Goal: Task Accomplishment & Management: Use online tool/utility

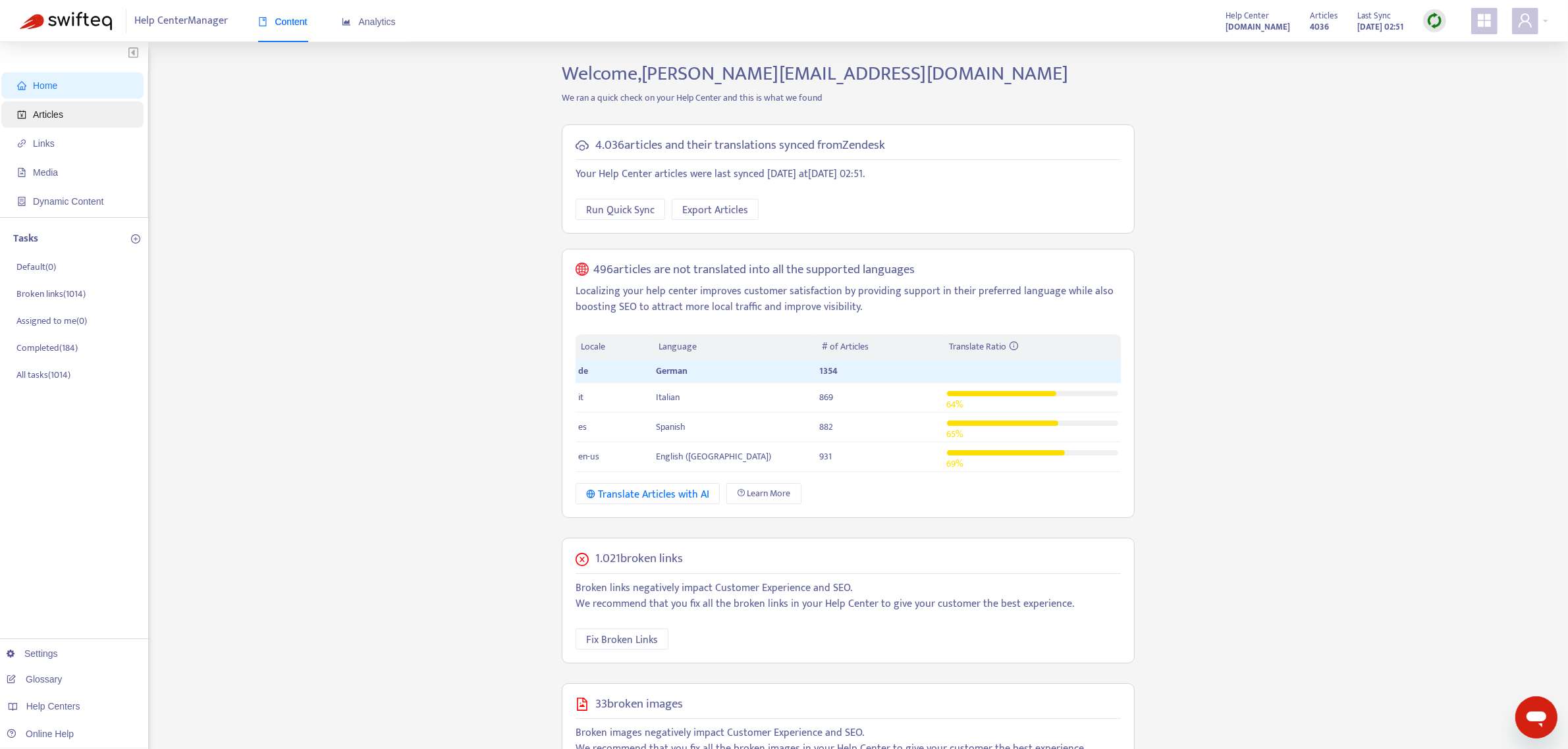
click at [60, 117] on span "Articles" at bounding box center [49, 114] width 31 height 10
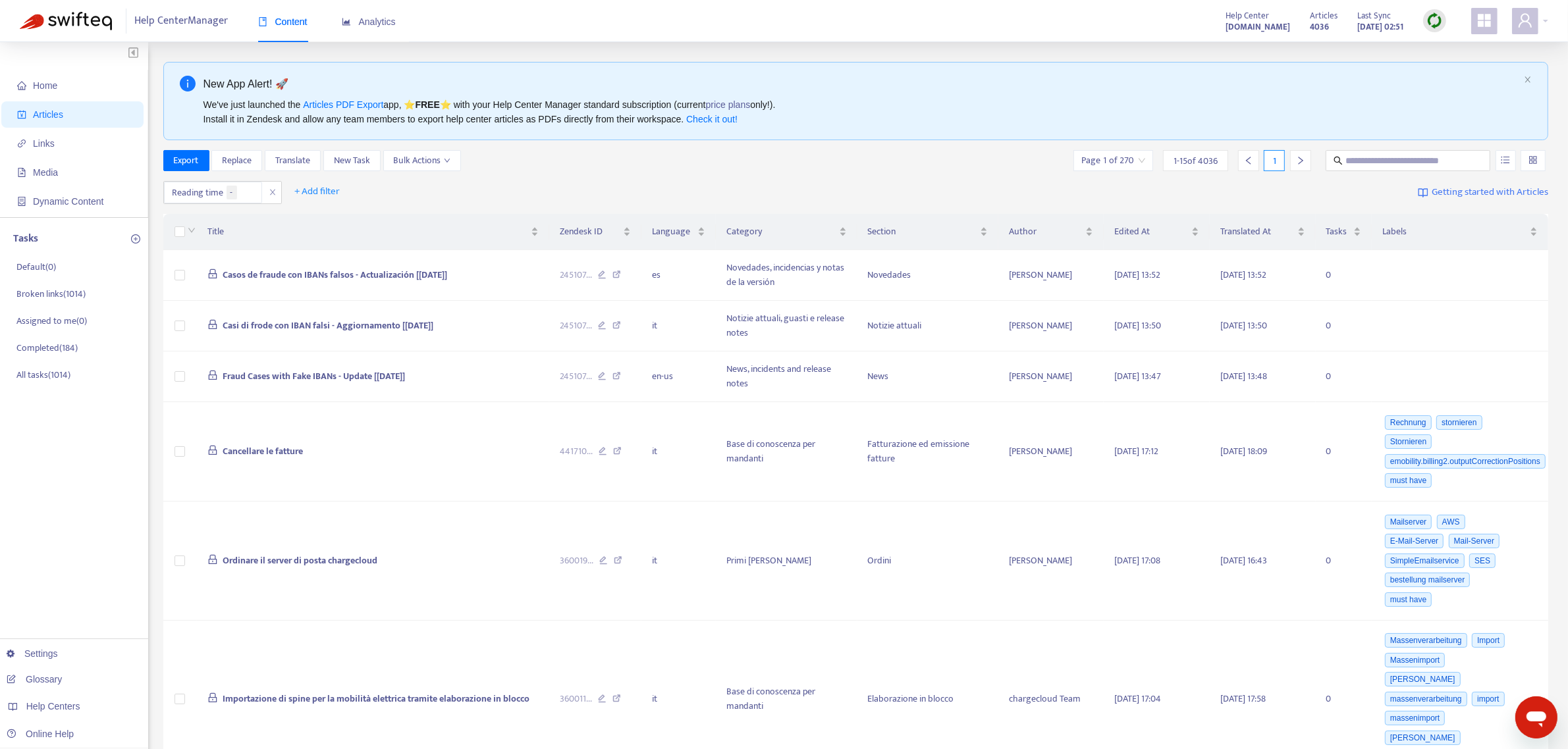
click at [1437, 20] on img at bounding box center [1434, 20] width 16 height 16
click at [1443, 48] on link "Quick Sync" at bounding box center [1461, 48] width 56 height 15
click at [58, 140] on span "Links" at bounding box center [74, 144] width 115 height 27
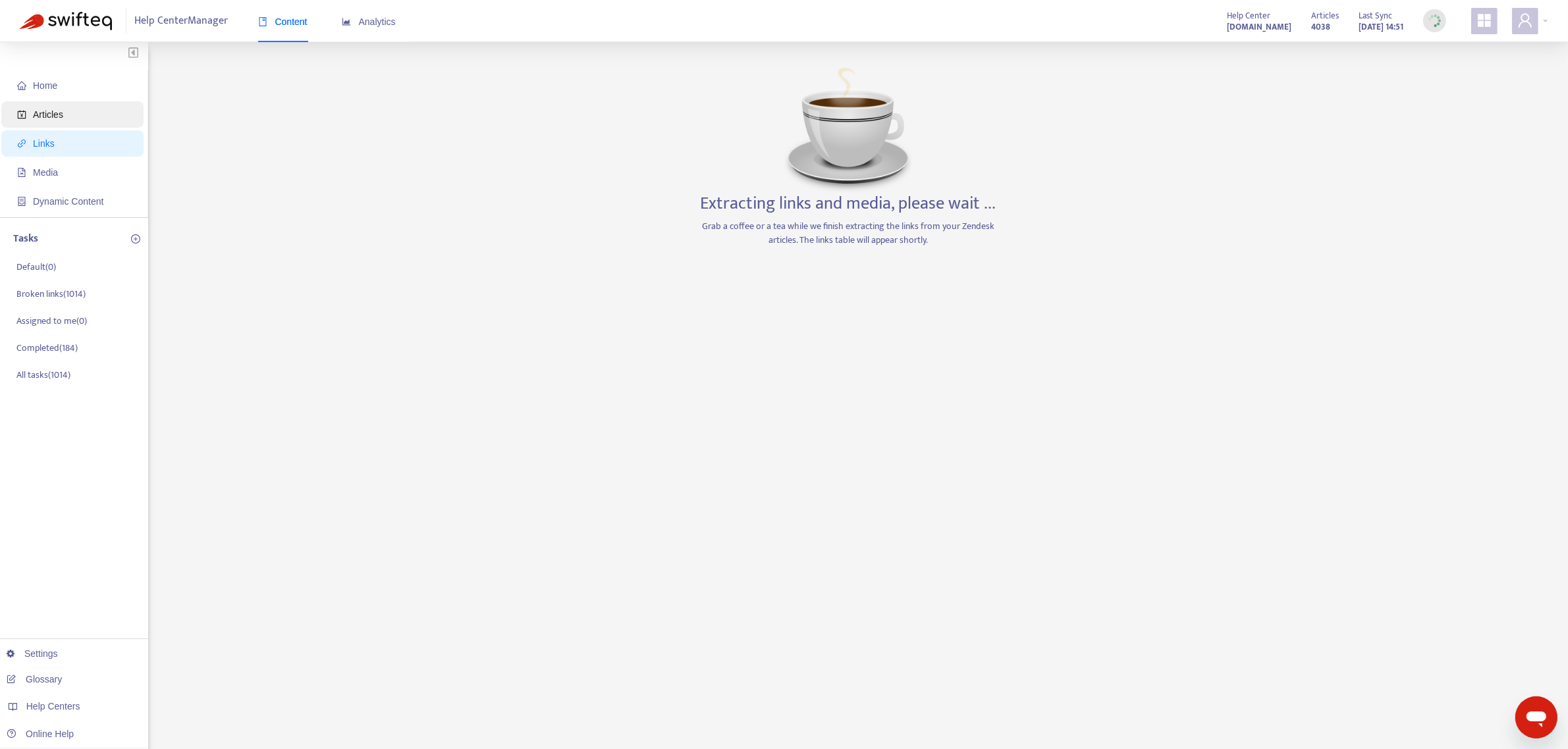
click at [57, 110] on span "Articles" at bounding box center [49, 114] width 31 height 10
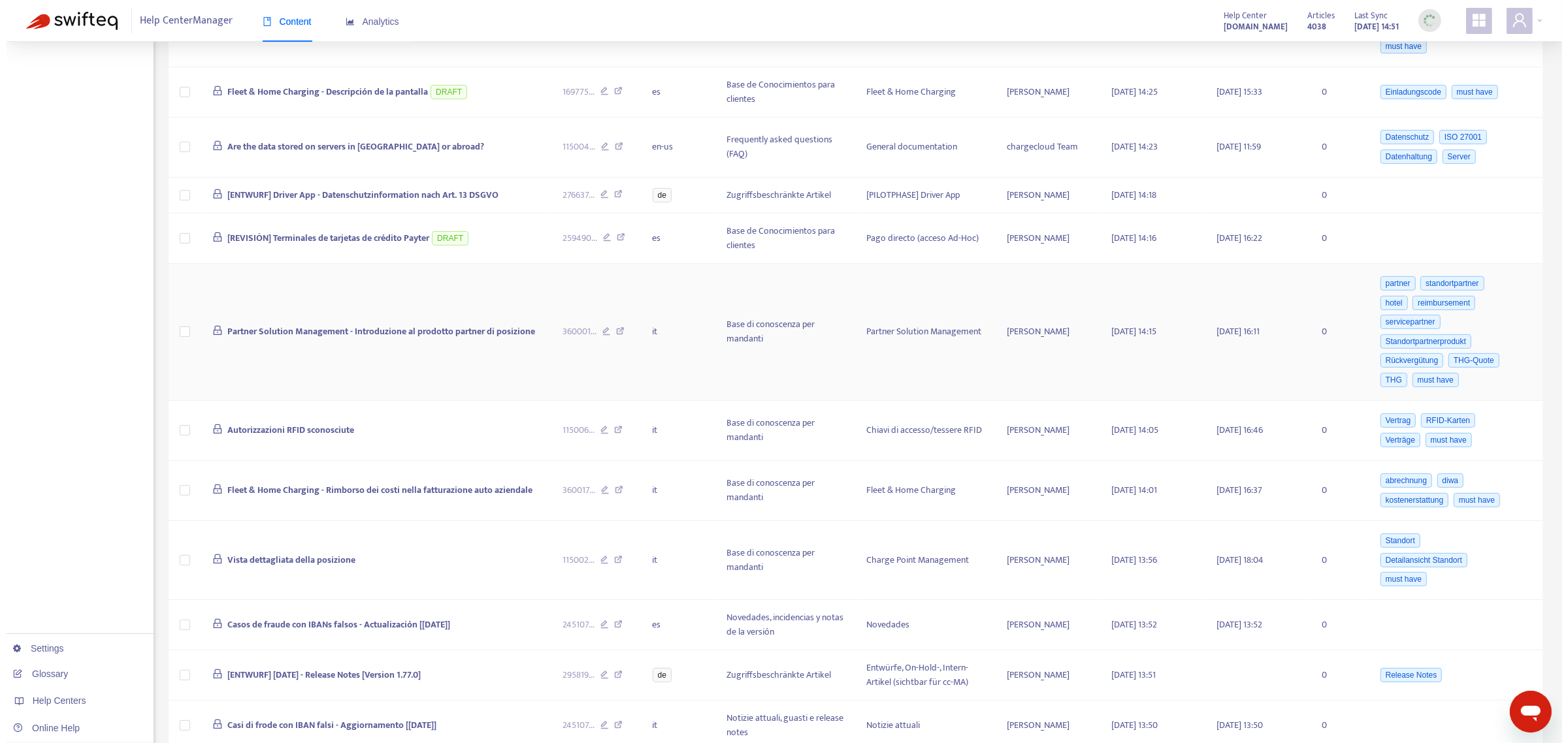
scroll to position [572, 0]
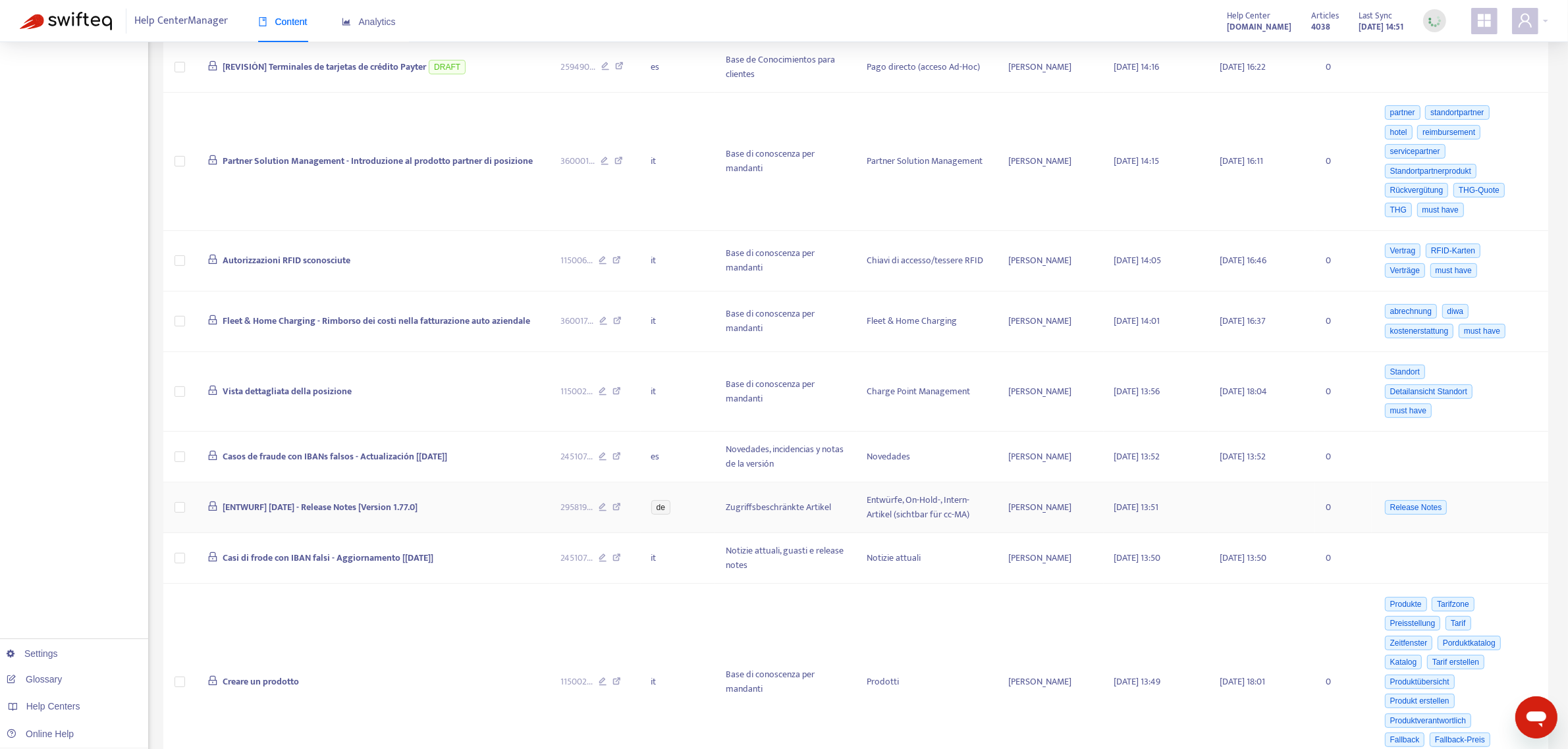
click at [275, 514] on span "[ENTWURF] 2025-08-14 - Release Notes [Version 1.77.0]" at bounding box center [320, 508] width 195 height 15
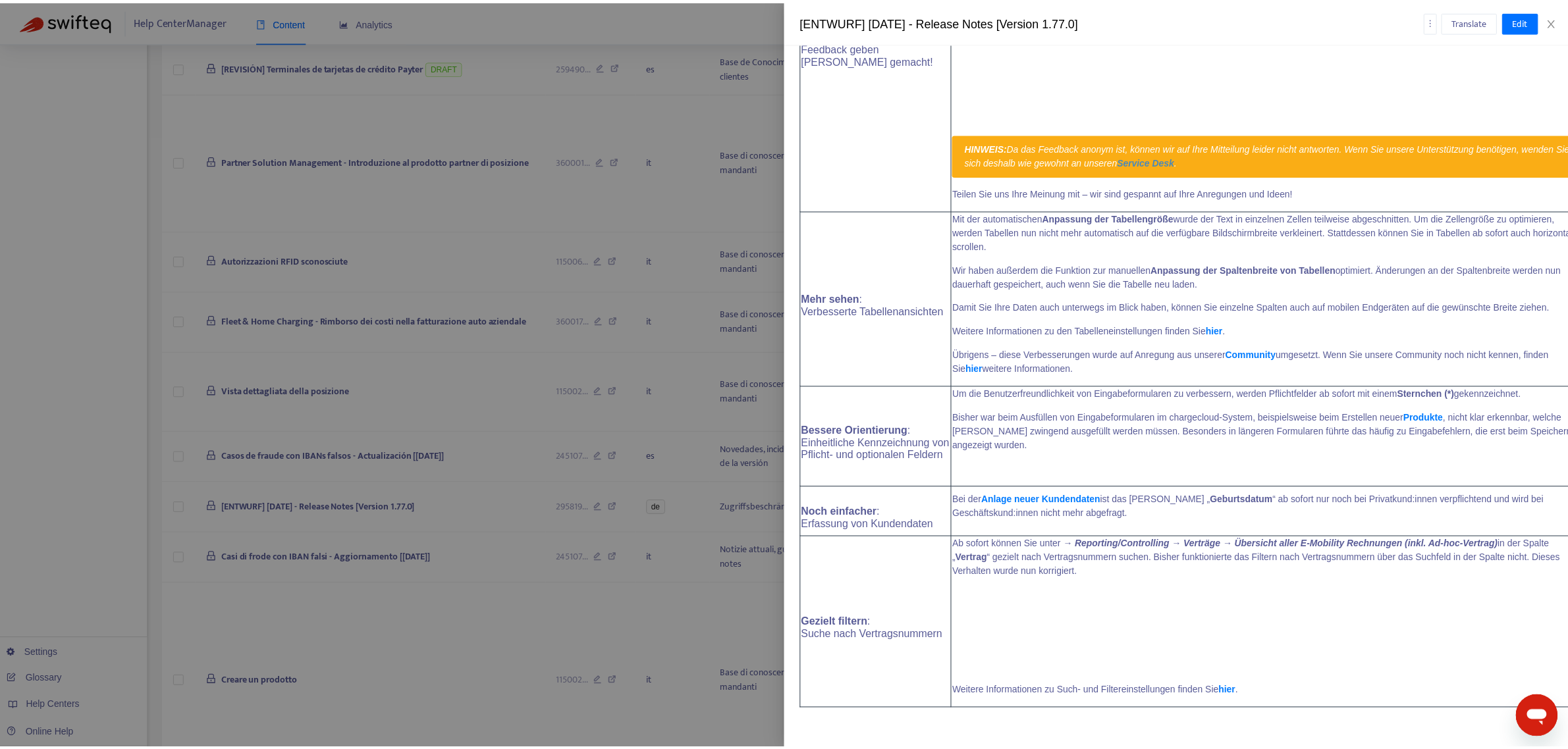
scroll to position [247, 0]
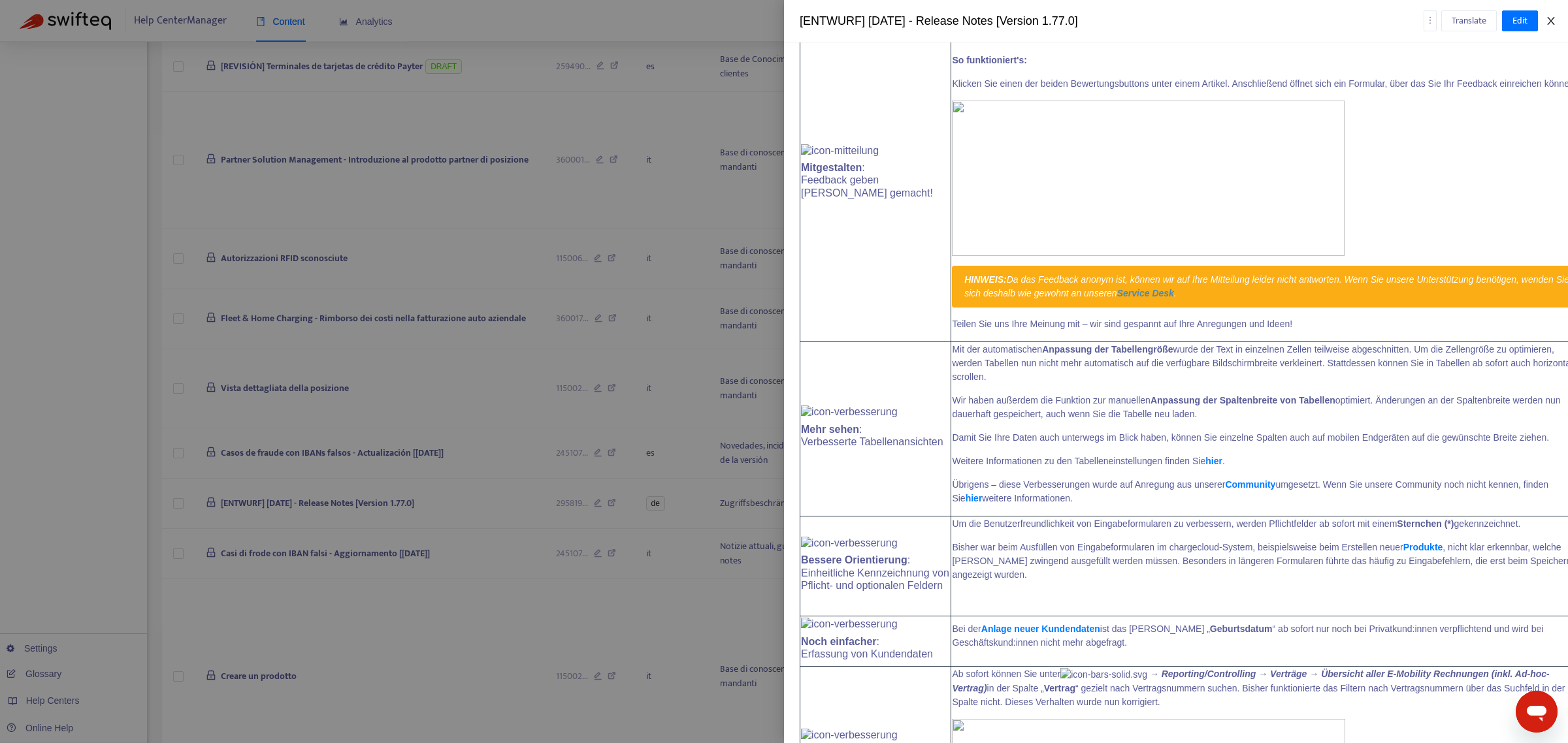
click at [1547, 20] on icon "close" at bounding box center [1551, 21] width 10 height 10
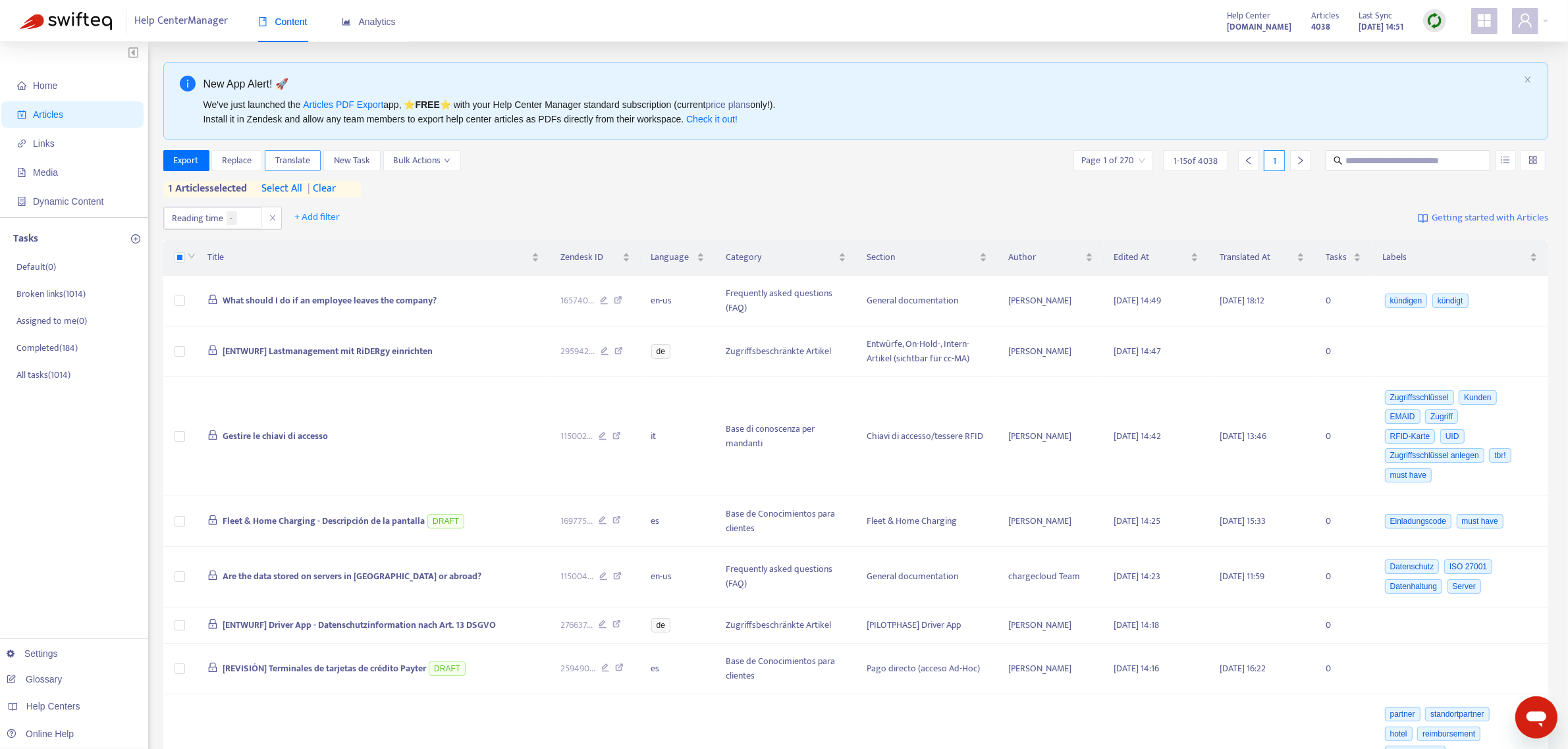
click at [306, 162] on span "Translate" at bounding box center [292, 160] width 35 height 14
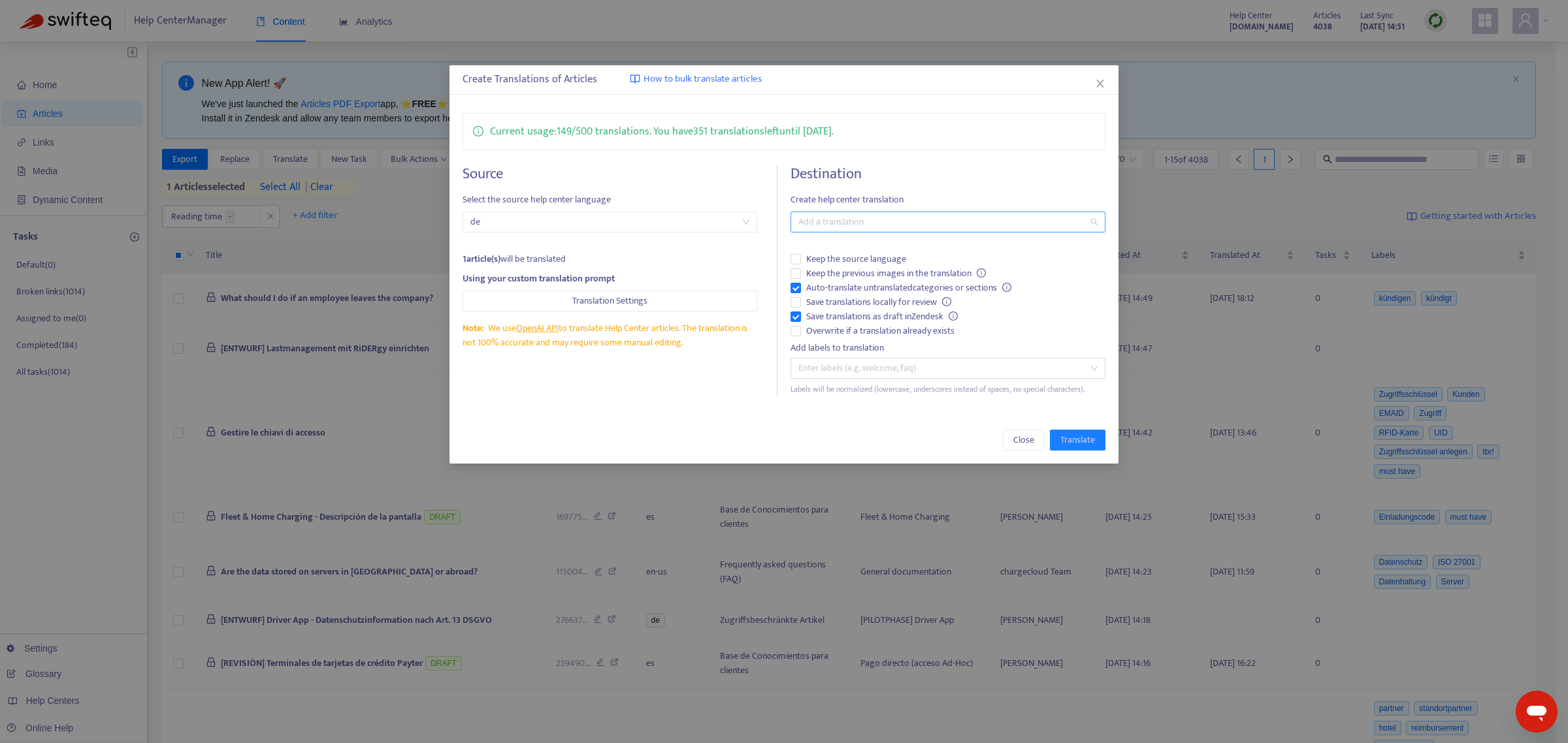
click at [874, 222] on div at bounding box center [942, 221] width 295 height 16
click at [853, 269] on div "English (USA) ( en-us )" at bounding box center [948, 269] width 294 height 14
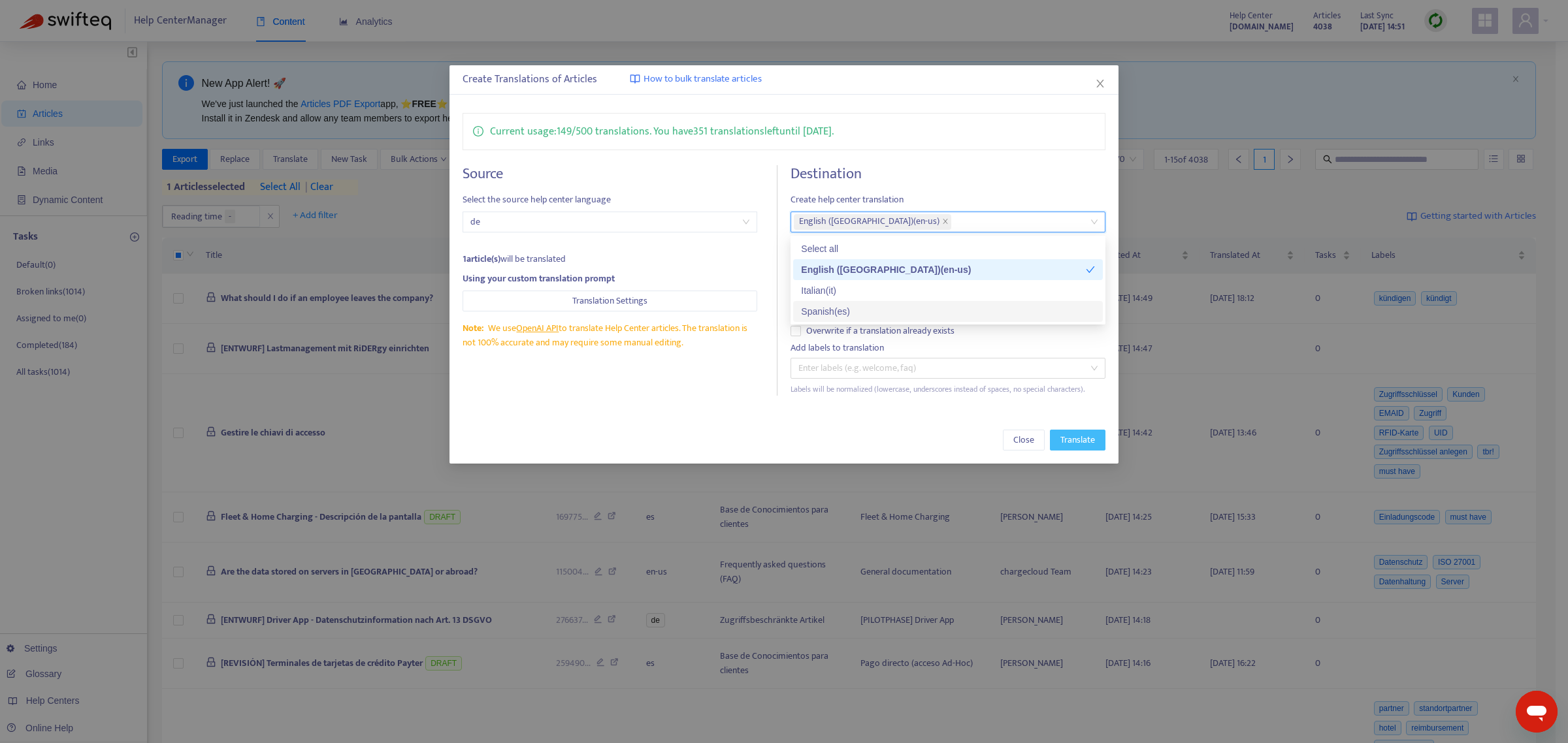
click at [1077, 448] on span "Translate" at bounding box center [1078, 440] width 35 height 14
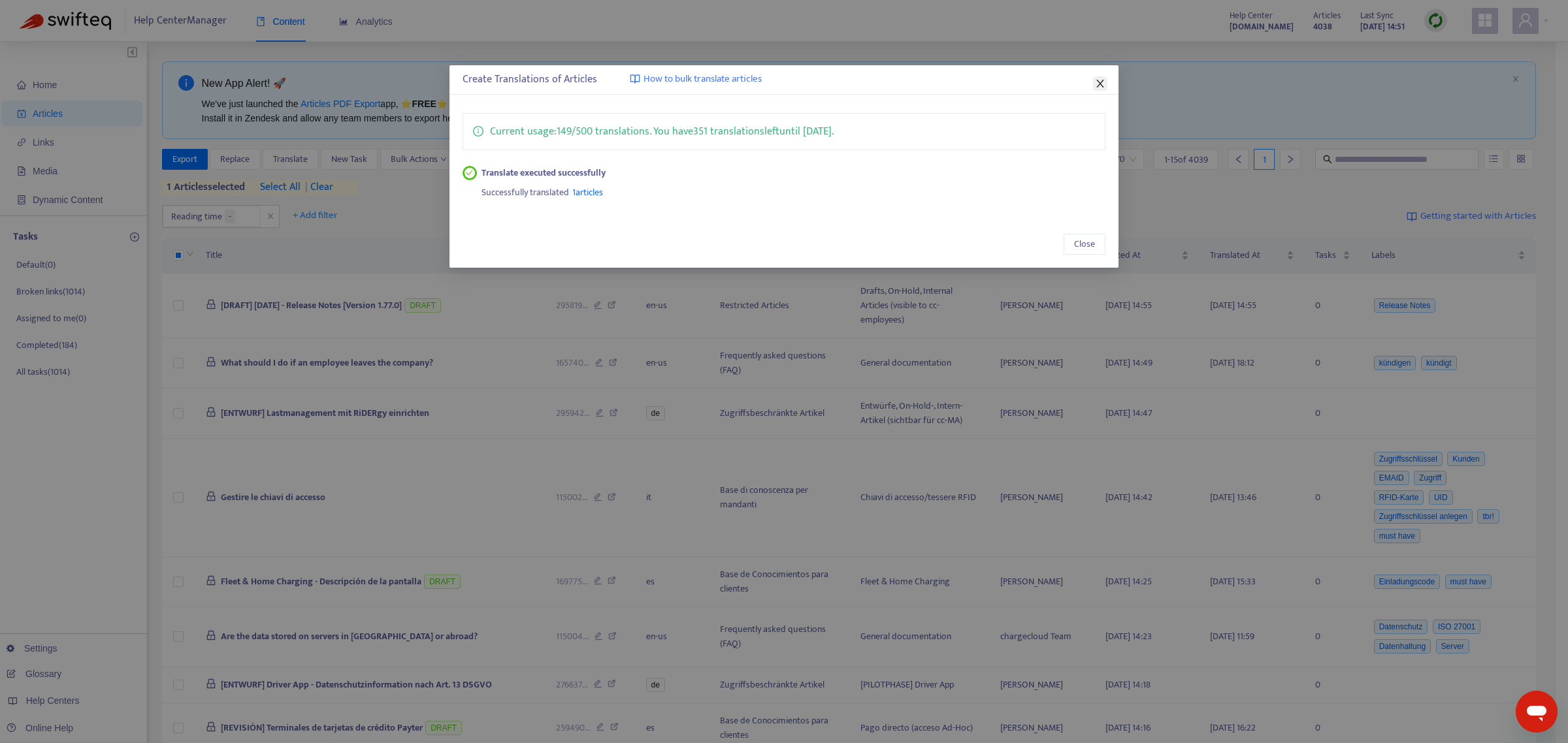
click at [1106, 80] on span "Close" at bounding box center [1100, 83] width 14 height 10
